Goal: Task Accomplishment & Management: Manage account settings

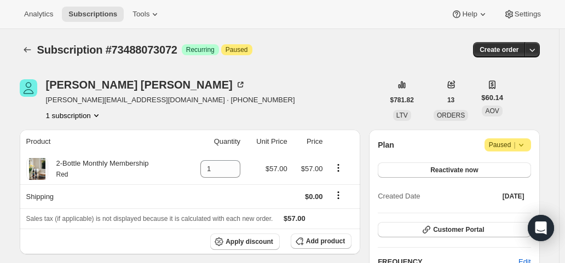
click at [511, 149] on span "Paused |" at bounding box center [508, 145] width 38 height 11
click at [452, 140] on div "Plan Attention Paused |" at bounding box center [454, 144] width 153 height 13
click at [459, 168] on span "Reactivate now" at bounding box center [454, 170] width 48 height 9
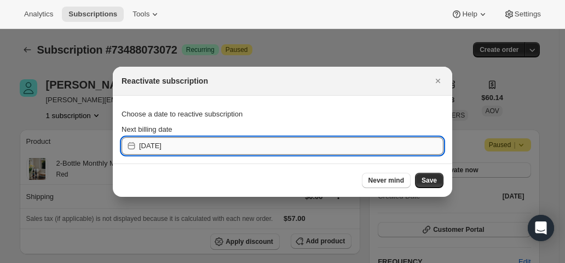
click at [187, 143] on input "[DATE]" at bounding box center [291, 146] width 304 height 18
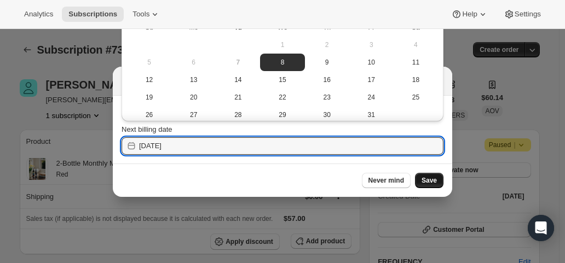
click at [431, 181] on span "Save" at bounding box center [428, 180] width 15 height 9
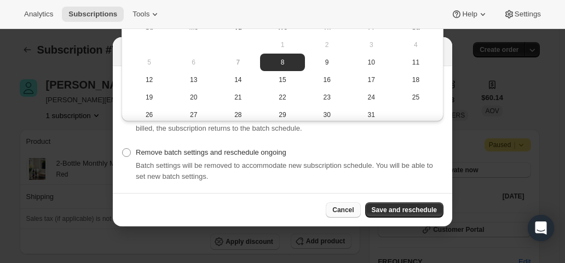
click at [353, 209] on span "Cancel" at bounding box center [342, 210] width 21 height 9
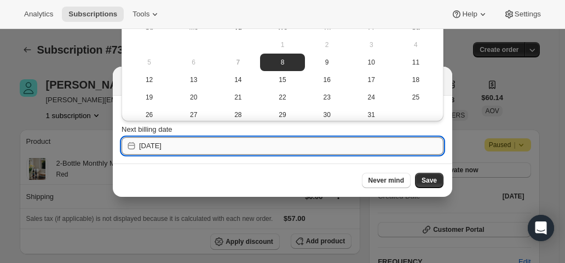
click at [205, 143] on input "[DATE]" at bounding box center [291, 146] width 304 height 18
click at [184, 145] on input "[DATE]" at bounding box center [291, 146] width 304 height 18
click at [165, 145] on input "[DATE]" at bounding box center [291, 146] width 304 height 18
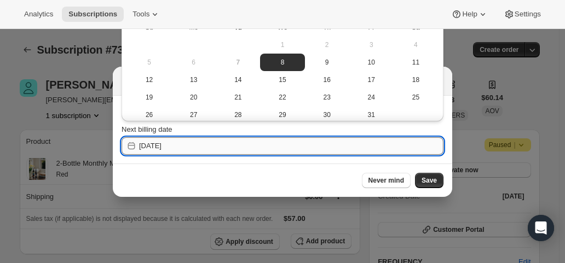
click at [176, 146] on input "[DATE]" at bounding box center [291, 146] width 304 height 18
drag, startPoint x: 176, startPoint y: 146, endPoint x: 160, endPoint y: 143, distance: 16.2
click at [160, 143] on input "[DATE]" at bounding box center [291, 146] width 304 height 18
type input "[DATE]"
click at [398, 182] on span "Never mind" at bounding box center [386, 180] width 36 height 9
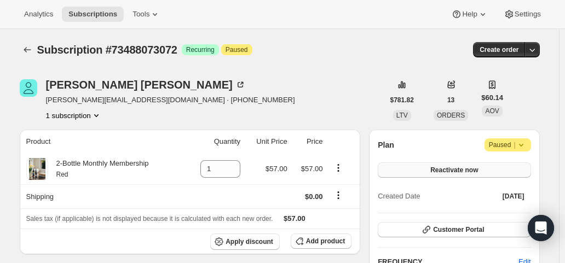
click at [477, 169] on span "Reactivate now" at bounding box center [454, 170] width 48 height 9
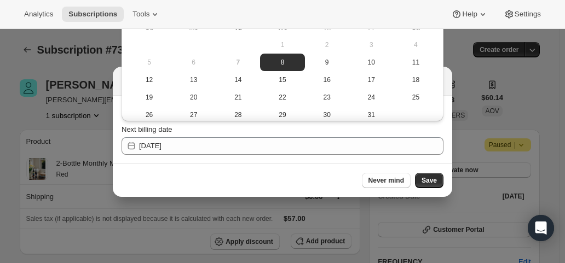
click at [280, 44] on span "1" at bounding box center [282, 44] width 36 height 9
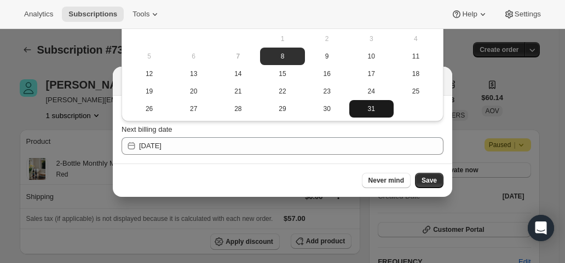
scroll to position [8, 0]
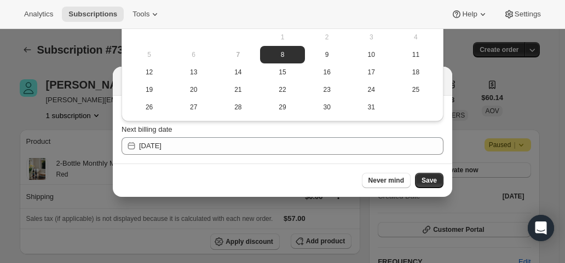
click at [404, 108] on td at bounding box center [415, 107] width 44 height 18
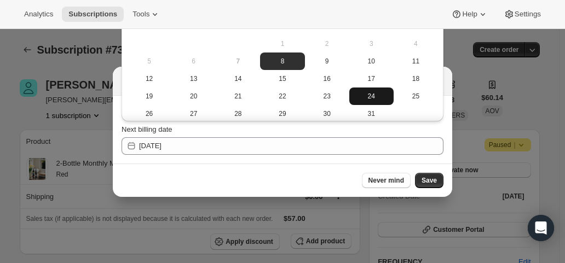
scroll to position [0, 0]
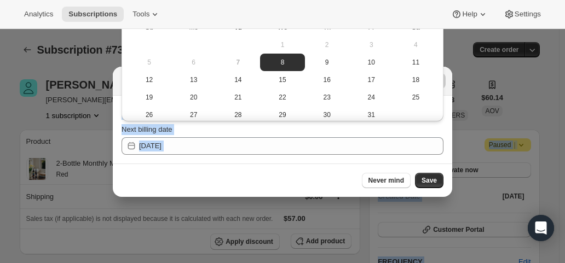
drag, startPoint x: 564, startPoint y: 177, endPoint x: 565, endPoint y: 187, distance: 9.9
click at [564, 187] on html "Analytics Subscriptions Tools Help Settings Skip to content Subscription #73488…" at bounding box center [282, 131] width 565 height 263
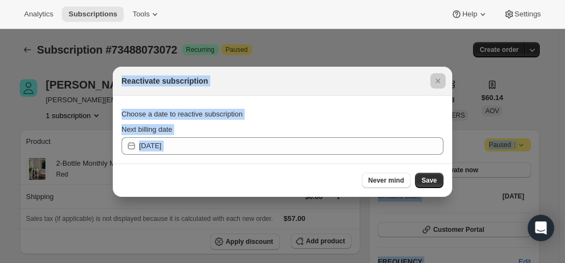
click at [360, 125] on div "Next billing date" at bounding box center [282, 129] width 322 height 11
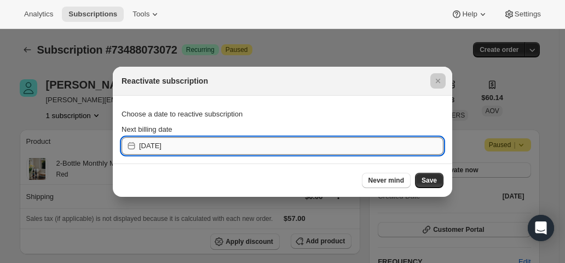
click at [190, 142] on input "[DATE]" at bounding box center [291, 146] width 304 height 18
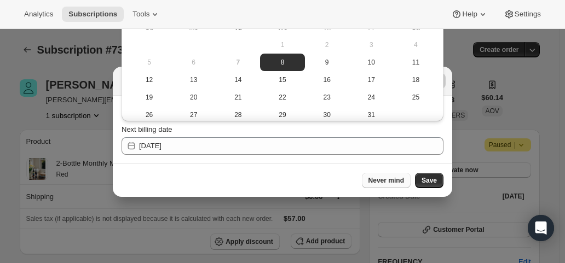
click at [396, 180] on span "Never mind" at bounding box center [386, 180] width 36 height 9
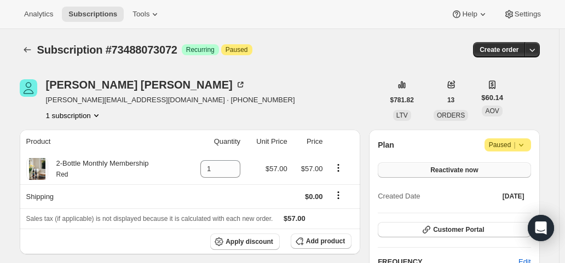
click at [489, 169] on button "Reactivate now" at bounding box center [454, 169] width 153 height 15
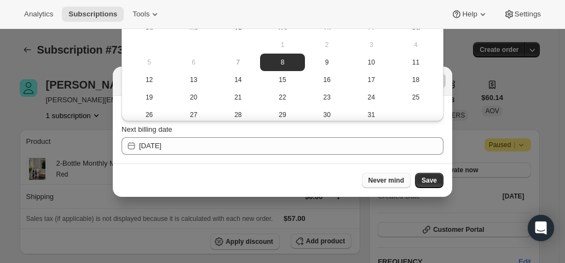
click at [391, 181] on span "Never mind" at bounding box center [386, 180] width 36 height 9
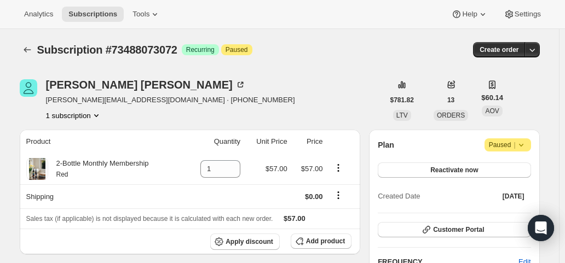
click at [508, 143] on span "Paused |" at bounding box center [508, 145] width 38 height 11
click at [507, 163] on span "Cancel subscription" at bounding box center [511, 166] width 62 height 8
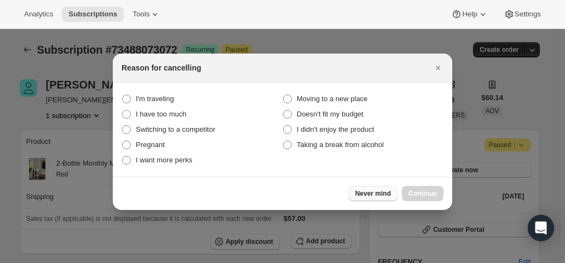
click at [372, 190] on span "Never mind" at bounding box center [373, 193] width 36 height 9
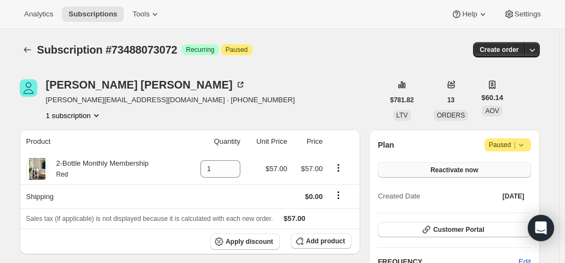
click at [452, 169] on span "Reactivate now" at bounding box center [454, 170] width 48 height 9
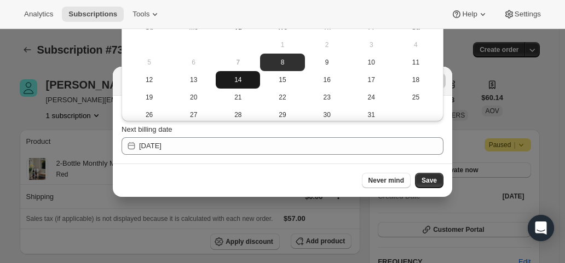
drag, startPoint x: 309, startPoint y: 172, endPoint x: 229, endPoint y: 88, distance: 115.7
drag, startPoint x: 205, startPoint y: 36, endPoint x: 214, endPoint y: 82, distance: 47.0
click at [214, 82] on tbody "1 2 3 4 5 6 7 8 9 10 11 12 13 14 15 16 17 18 19 20 21 22 23 24 25 26 27 28 29 3…" at bounding box center [282, 80] width 311 height 88
click at [391, 178] on span "Never mind" at bounding box center [386, 180] width 36 height 9
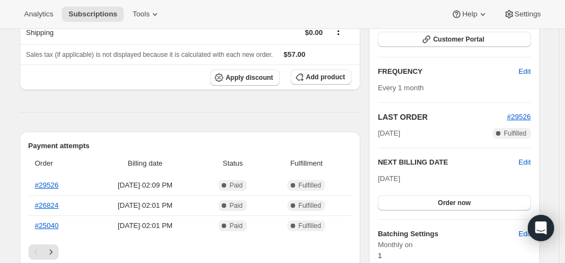
scroll to position [219, 0]
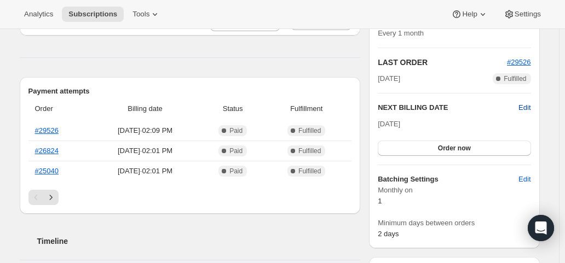
click at [530, 107] on span "Edit" at bounding box center [524, 107] width 12 height 11
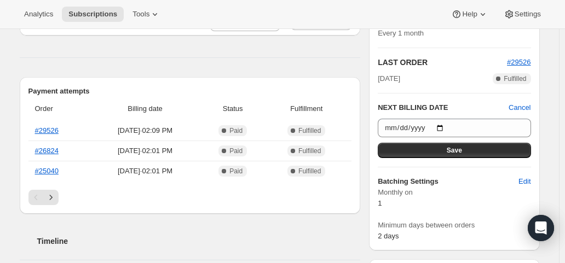
click at [187, 237] on h2 "Timeline" at bounding box center [198, 241] width 323 height 11
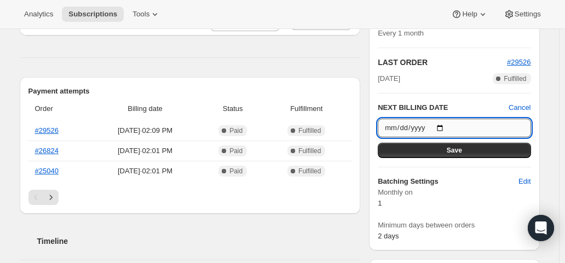
click at [446, 125] on input "2025-11-01" at bounding box center [454, 128] width 153 height 19
type input "2026-04-01"
click at [446, 125] on input "2026-04-01" at bounding box center [454, 128] width 153 height 19
click at [448, 126] on input "2026-04-01" at bounding box center [454, 128] width 153 height 19
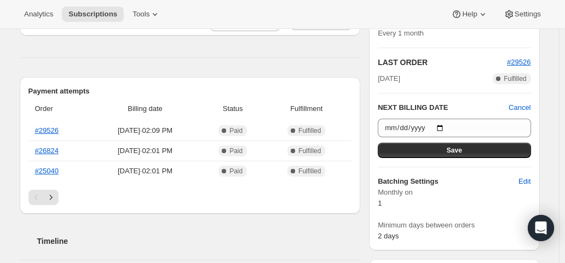
click at [213, 242] on h2 "Timeline" at bounding box center [198, 241] width 323 height 11
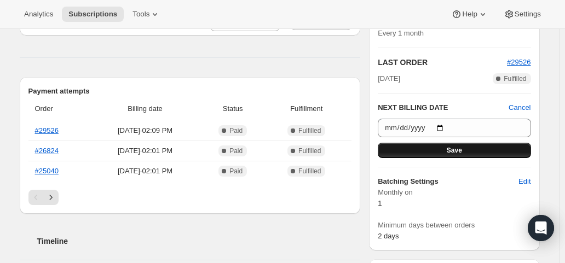
click at [415, 147] on button "Save" at bounding box center [454, 150] width 153 height 15
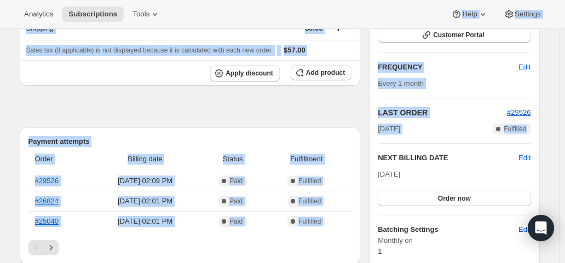
drag, startPoint x: 275, startPoint y: 21, endPoint x: 537, endPoint y: 199, distance: 316.7
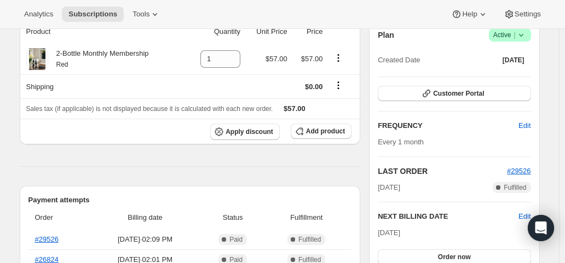
scroll to position [162, 0]
